Goal: Transaction & Acquisition: Obtain resource

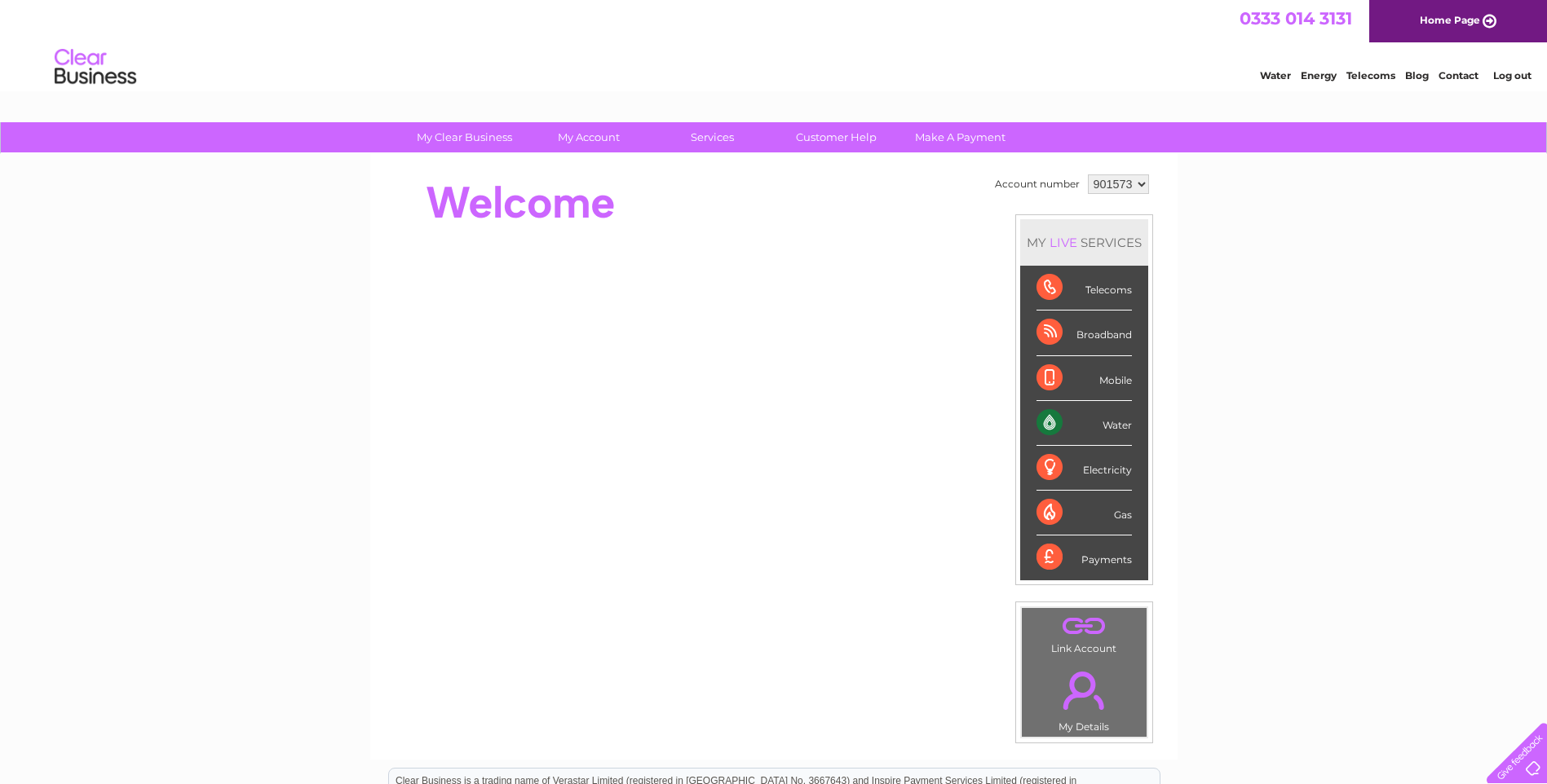
click at [1119, 174] on select "901573 901574 901575 901576 901577 901579 901580 901581 901582 901583 901584 90…" at bounding box center [1118, 183] width 61 height 19
click at [1087, 174] on select "901573 901574 901575 901576 901577 901579 901580 901581 901582 901583 901584 90…" at bounding box center [1118, 183] width 61 height 19
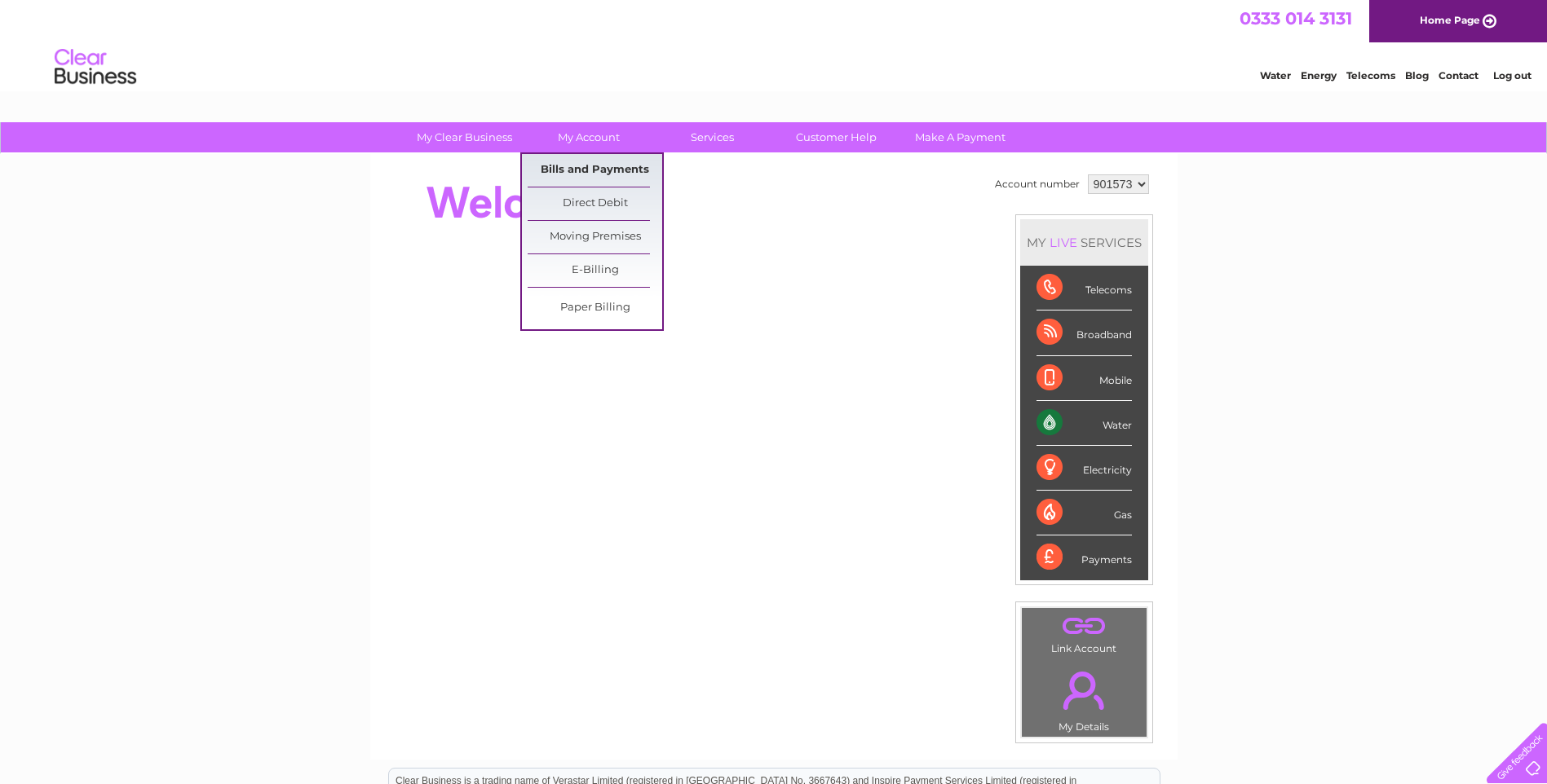
click at [580, 158] on link "Bills and Payments" at bounding box center [595, 170] width 135 height 32
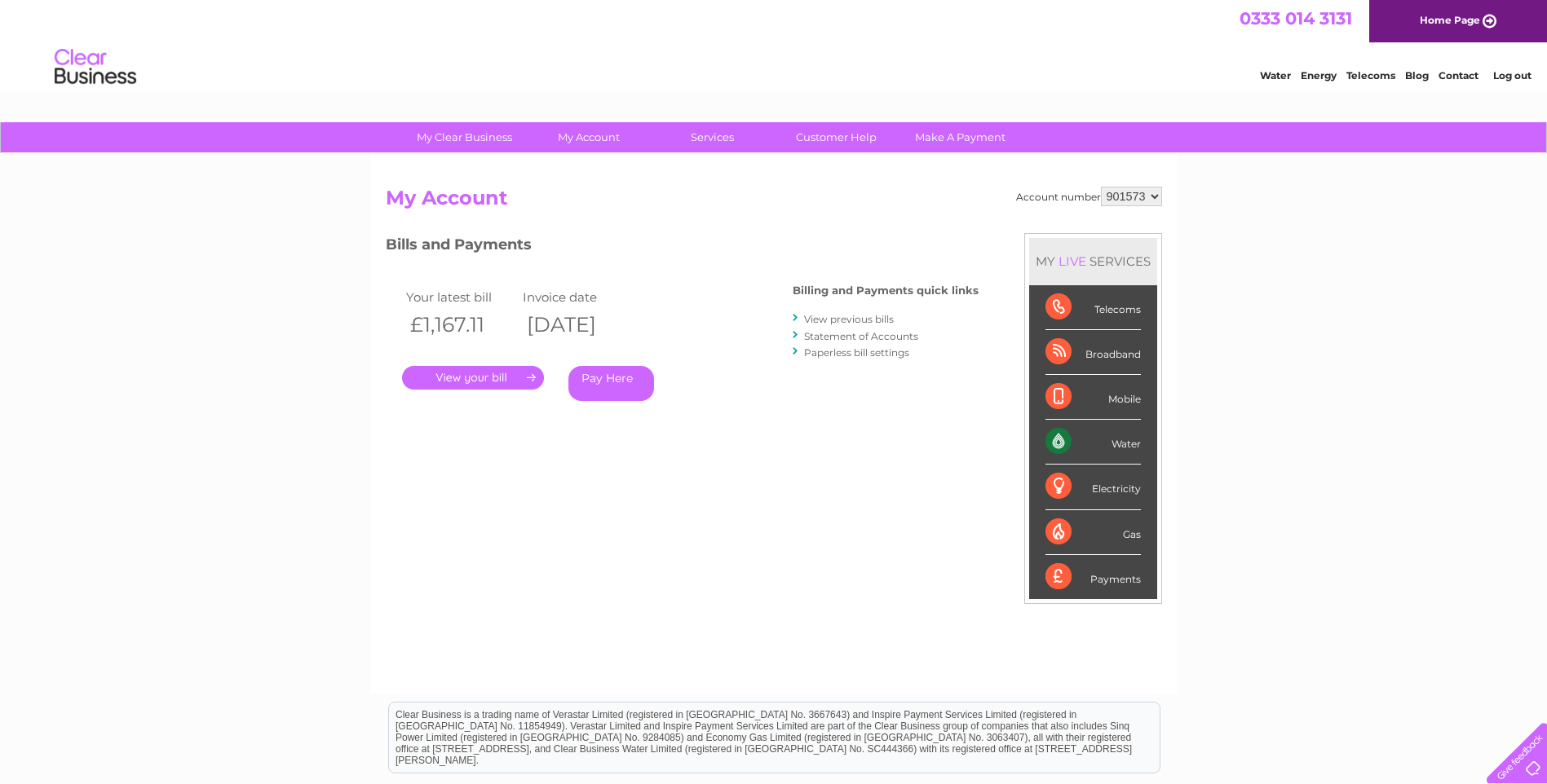
click at [1138, 204] on select "901573 901574 901575 901576 901577 901579 901580 901581 901582 901583 901584 90…" at bounding box center [1131, 196] width 61 height 19
click at [1101, 187] on select "901573 901574 901575 901576 901577 901579 901580 901581 901582 901583 901584 90…" at bounding box center [1131, 196] width 61 height 19
click at [474, 367] on link "." at bounding box center [473, 378] width 142 height 24
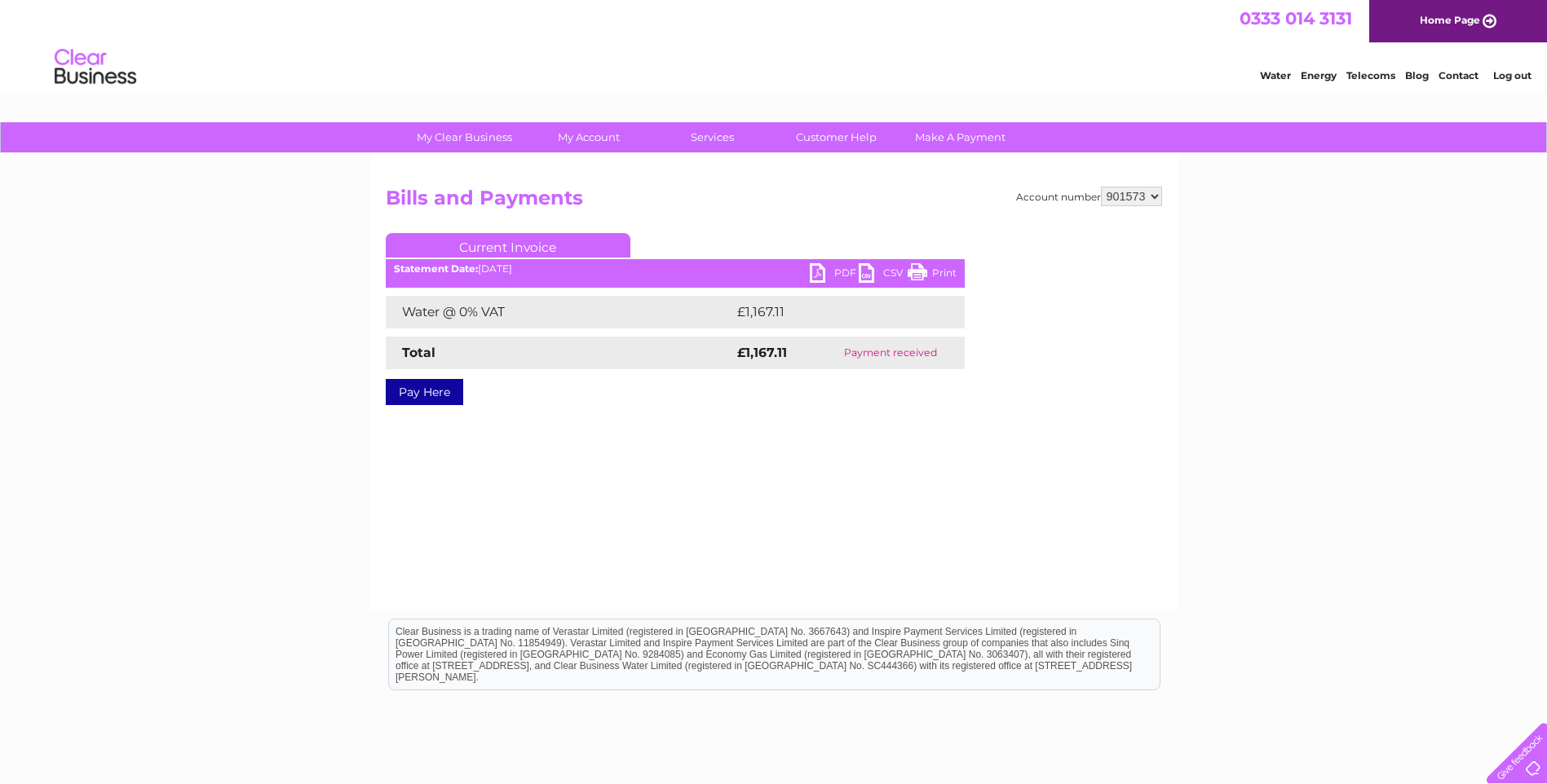
click at [833, 279] on link "PDF" at bounding box center [834, 275] width 49 height 24
click at [1122, 206] on h2 "Bills and Payments" at bounding box center [774, 203] width 776 height 31
click at [1129, 199] on select "901573 901574 901575 901576 901577 901579 901580 901581 901582 901583 901584 90…" at bounding box center [1131, 196] width 61 height 19
select select "901574"
click at [1101, 187] on select "901573 901574 901575 901576 901577 901579 901580 901581 901582 901583 901584 90…" at bounding box center [1131, 196] width 61 height 19
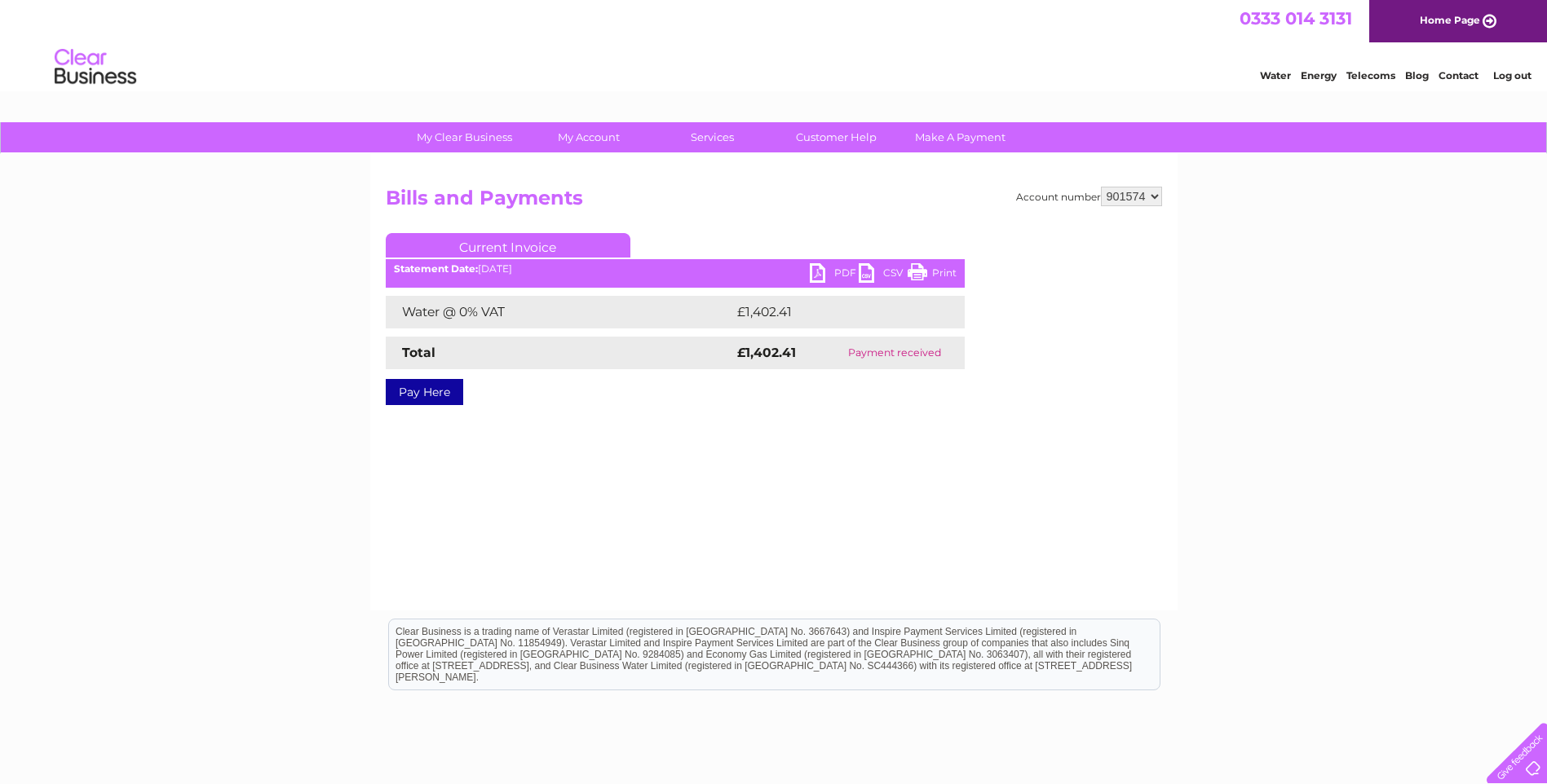
click at [829, 277] on link "PDF" at bounding box center [834, 275] width 49 height 24
click at [1116, 173] on div "Account number 901573 901574 901575 901576 901577 901579 901580 901581 901582 9…" at bounding box center [774, 382] width 807 height 457
click at [1125, 188] on select "901573 901574 901575 901576 901577 901579 901580 901581 901582 901583 901584 90…" at bounding box center [1131, 196] width 61 height 19
select select "901573"
click at [1101, 187] on select "901573 901574 901575 901576 901577 901579 901580 901581 901582 901583 901584 90…" at bounding box center [1131, 196] width 61 height 19
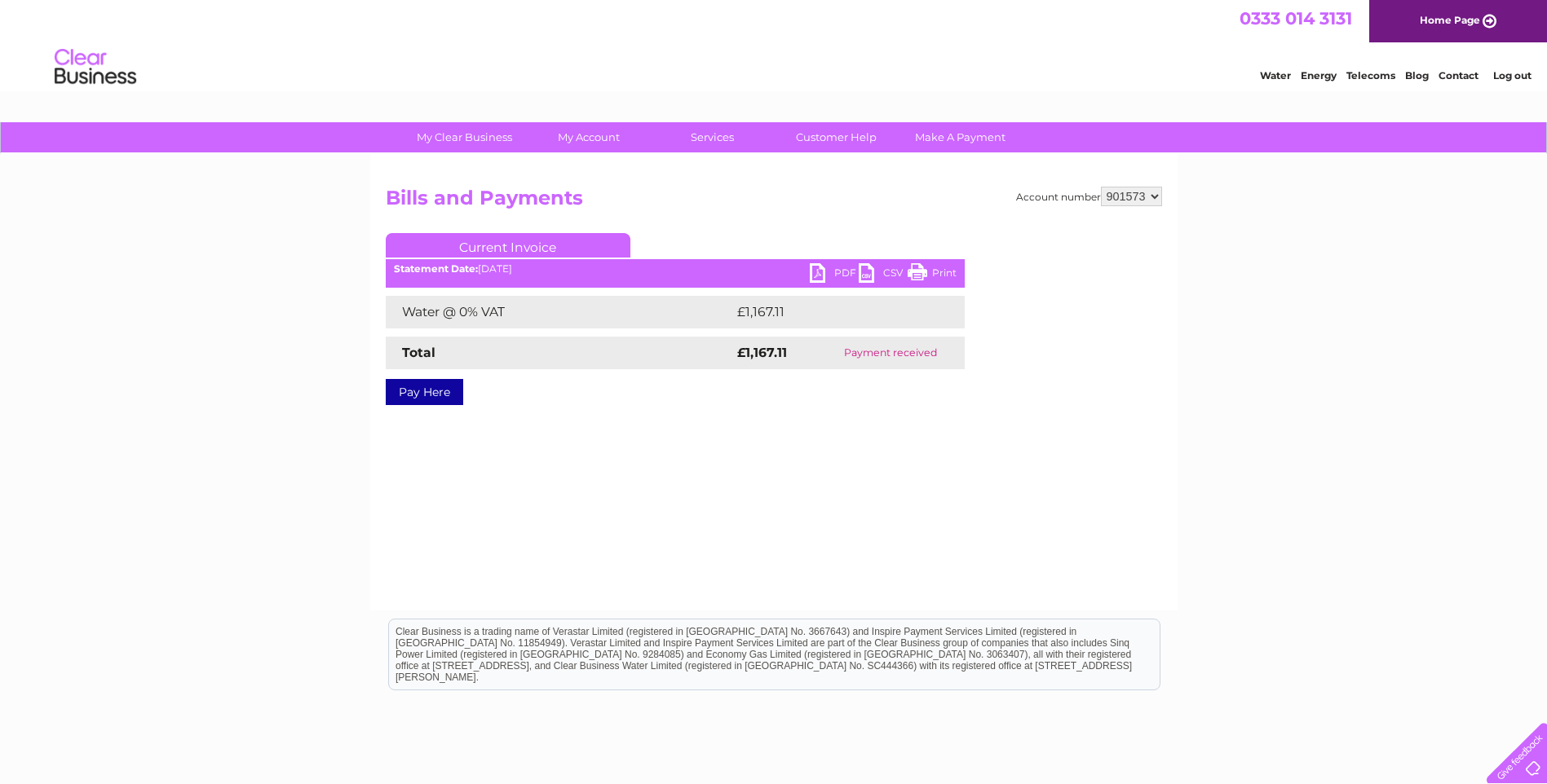
click at [816, 272] on link "PDF" at bounding box center [834, 275] width 49 height 24
